Goal: Information Seeking & Learning: Check status

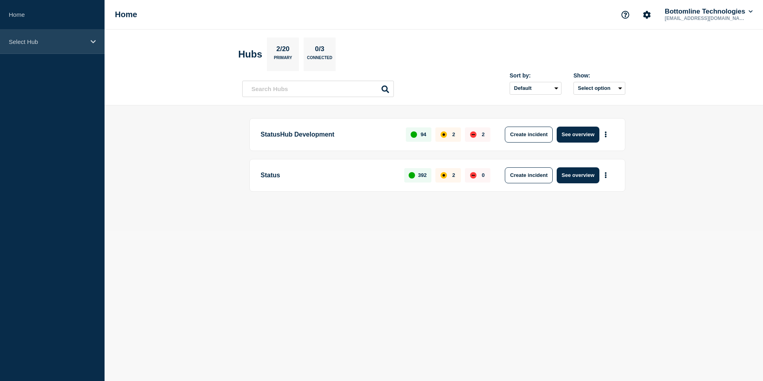
click at [87, 42] on div "Select Hub" at bounding box center [52, 42] width 105 height 24
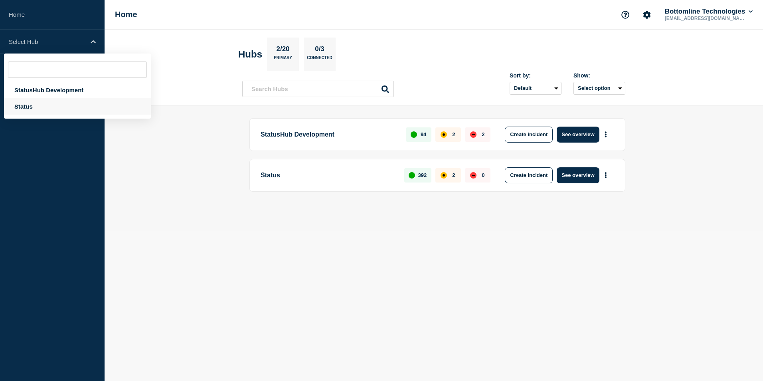
click at [51, 106] on div "Status" at bounding box center [77, 106] width 147 height 16
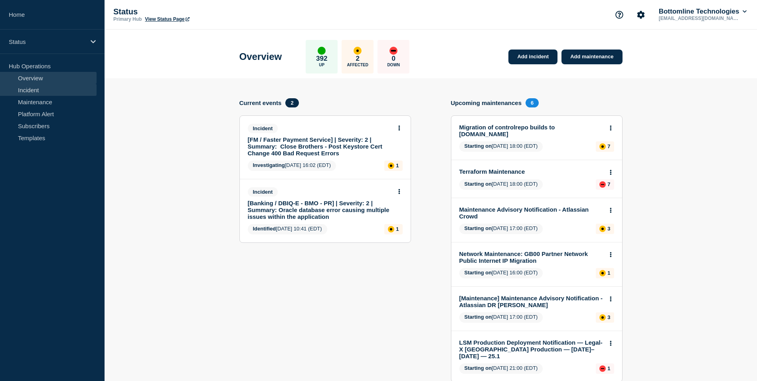
click at [59, 90] on link "Incident" at bounding box center [48, 90] width 97 height 12
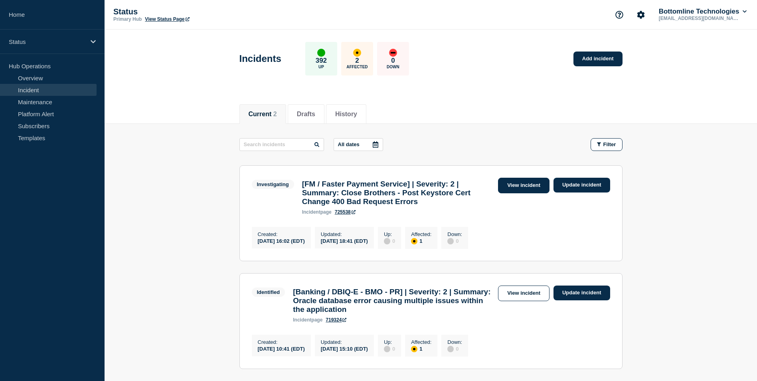
click at [520, 184] on link "View incident" at bounding box center [524, 186] width 52 height 16
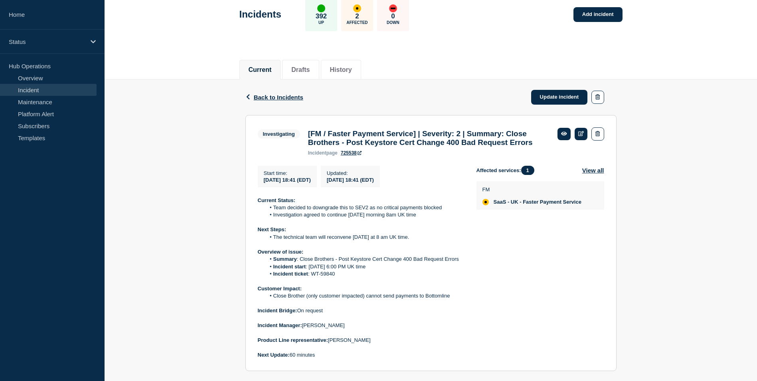
scroll to position [188, 0]
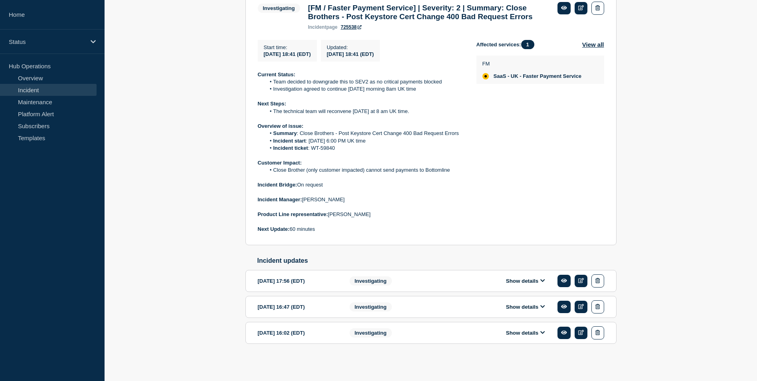
click at [508, 333] on button "Show details" at bounding box center [526, 332] width 44 height 7
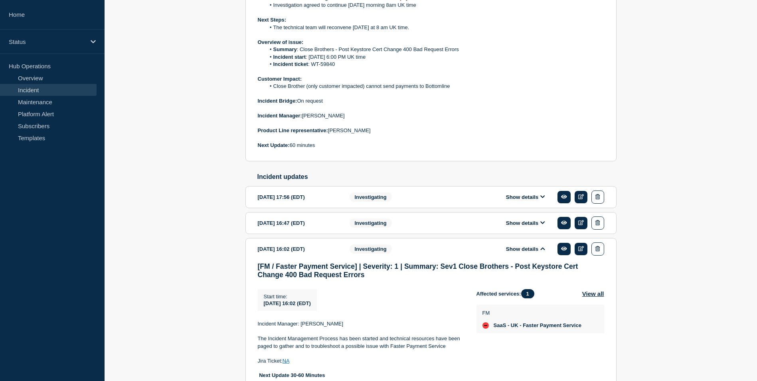
scroll to position [254, 0]
click at [543, 256] on div "Show details" at bounding box center [532, 249] width 146 height 13
click at [543, 250] on icon at bounding box center [543, 249] width 4 height 3
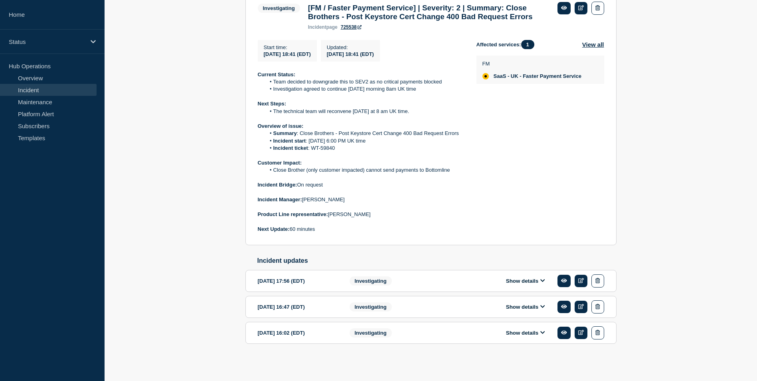
click at [529, 307] on button "Show details" at bounding box center [526, 306] width 44 height 7
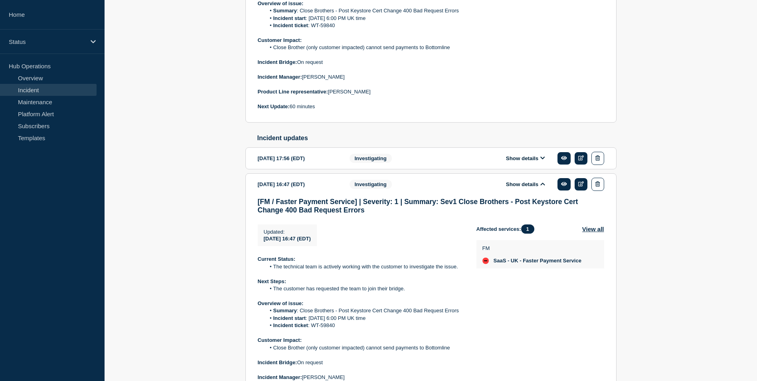
scroll to position [292, 0]
click at [541, 188] on button "Show details" at bounding box center [526, 184] width 44 height 7
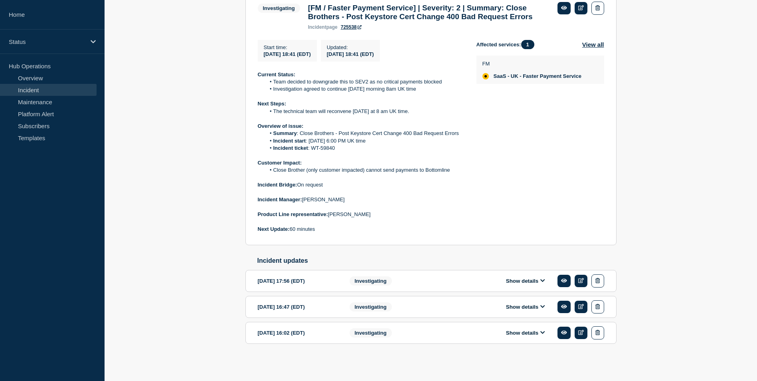
scroll to position [188, 0]
click at [535, 281] on button "Show details" at bounding box center [526, 280] width 44 height 7
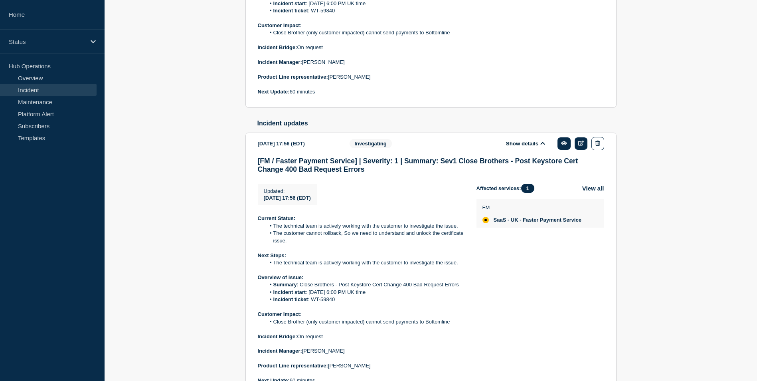
scroll to position [430, 0]
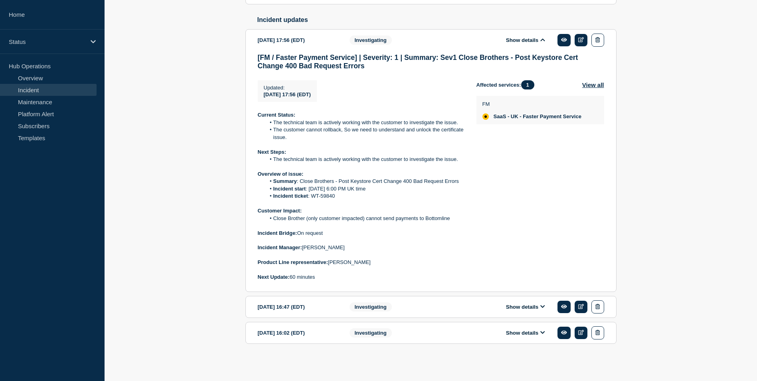
click at [444, 313] on div "Investigating" at bounding box center [398, 306] width 97 height 13
click at [525, 307] on button "Show details" at bounding box center [526, 306] width 44 height 7
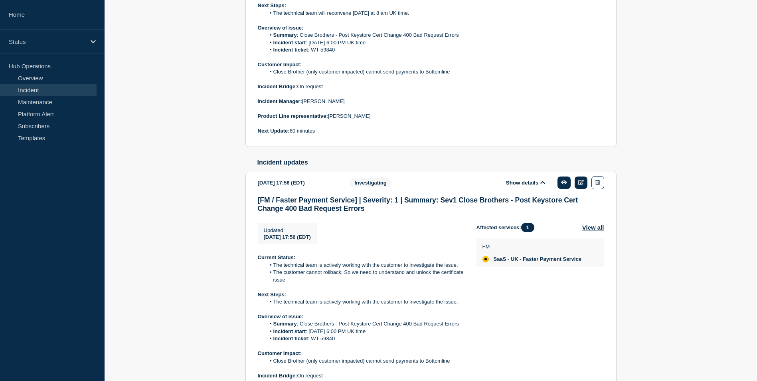
scroll to position [269, 0]
